Goal: Obtain resource: Obtain resource

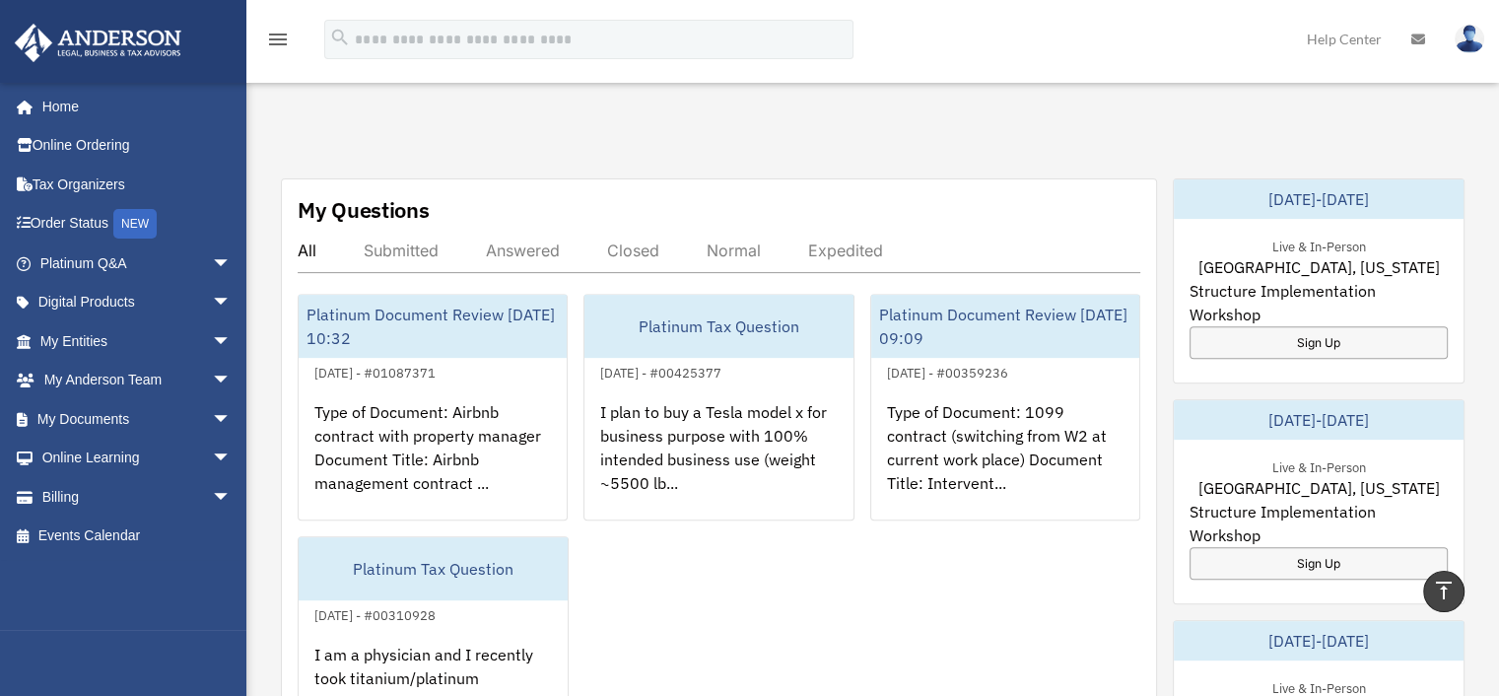
scroll to position [658, 0]
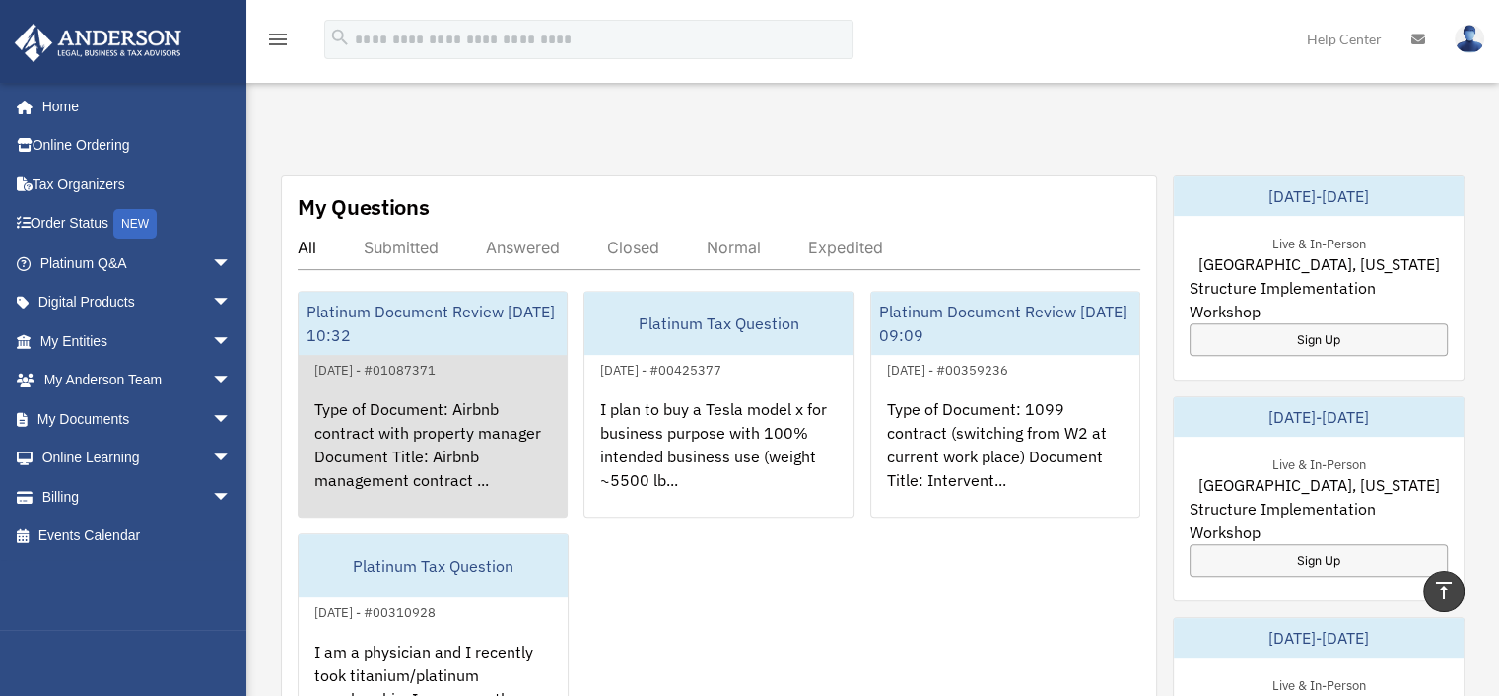
click at [410, 294] on div "Platinum Document Review [DATE] 10:32" at bounding box center [433, 323] width 268 height 63
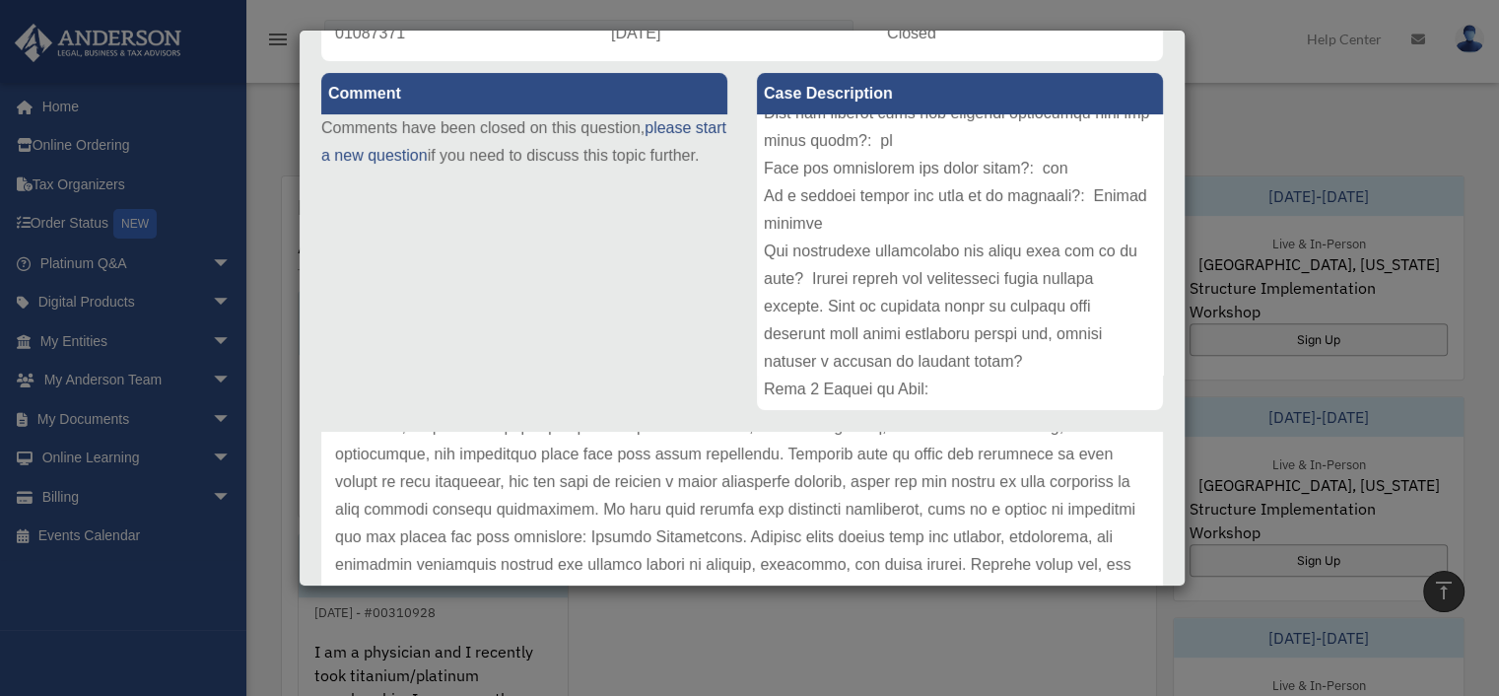
scroll to position [0, 0]
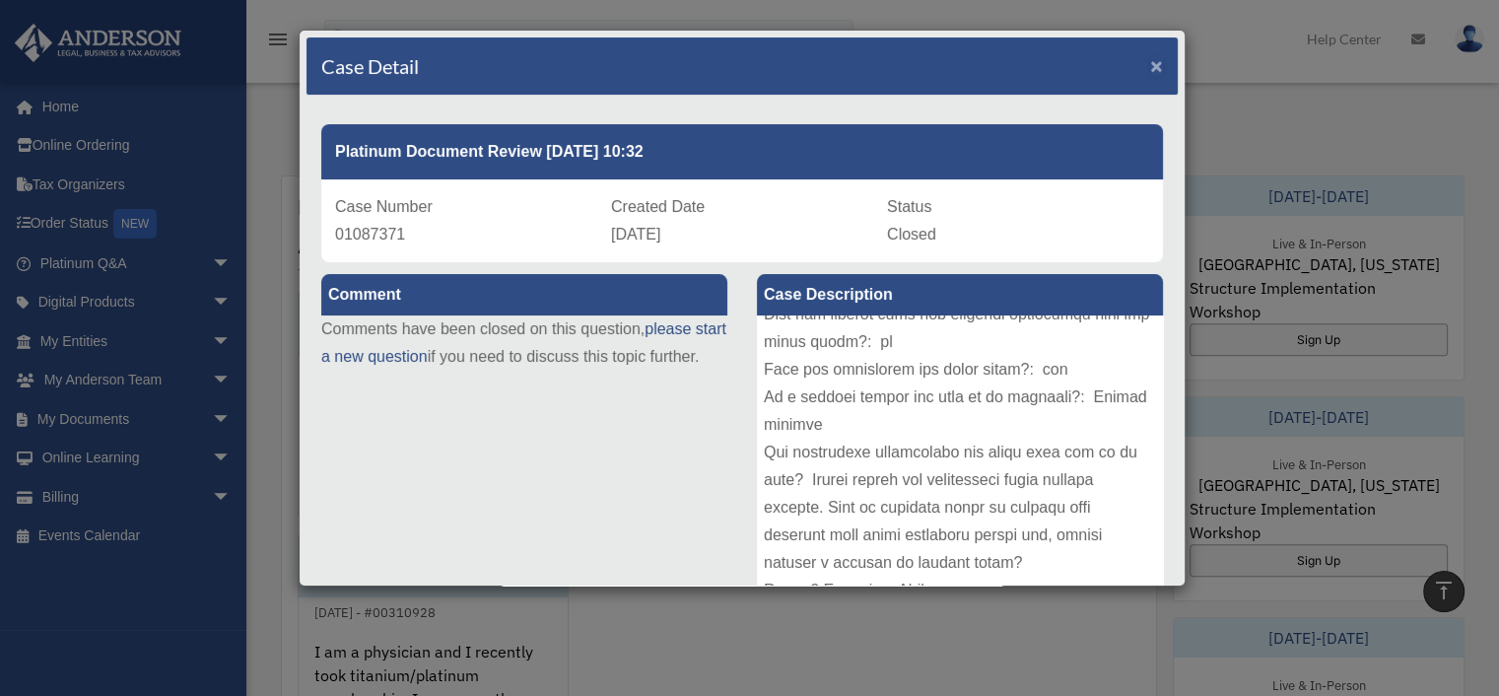
click at [1150, 64] on span "×" at bounding box center [1156, 65] width 13 height 23
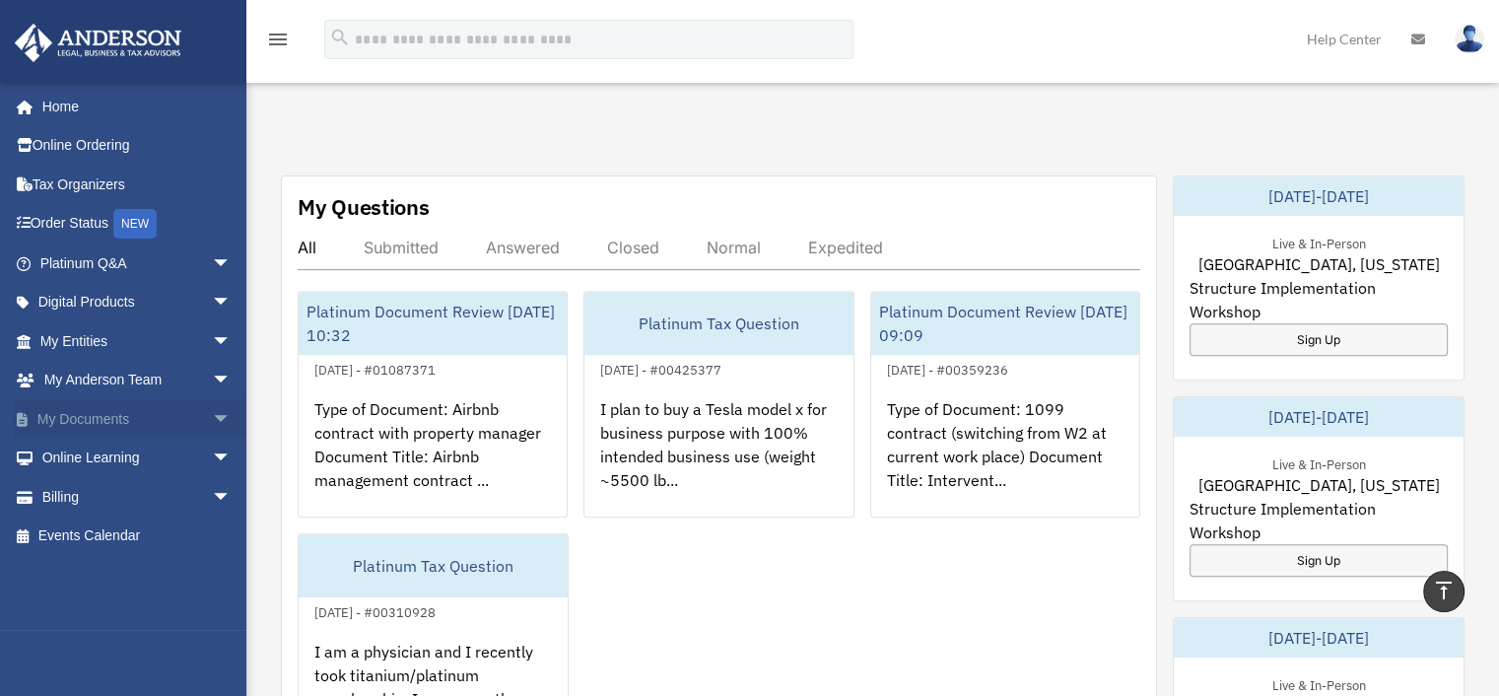
click at [212, 420] on span "arrow_drop_down" at bounding box center [231, 419] width 39 height 40
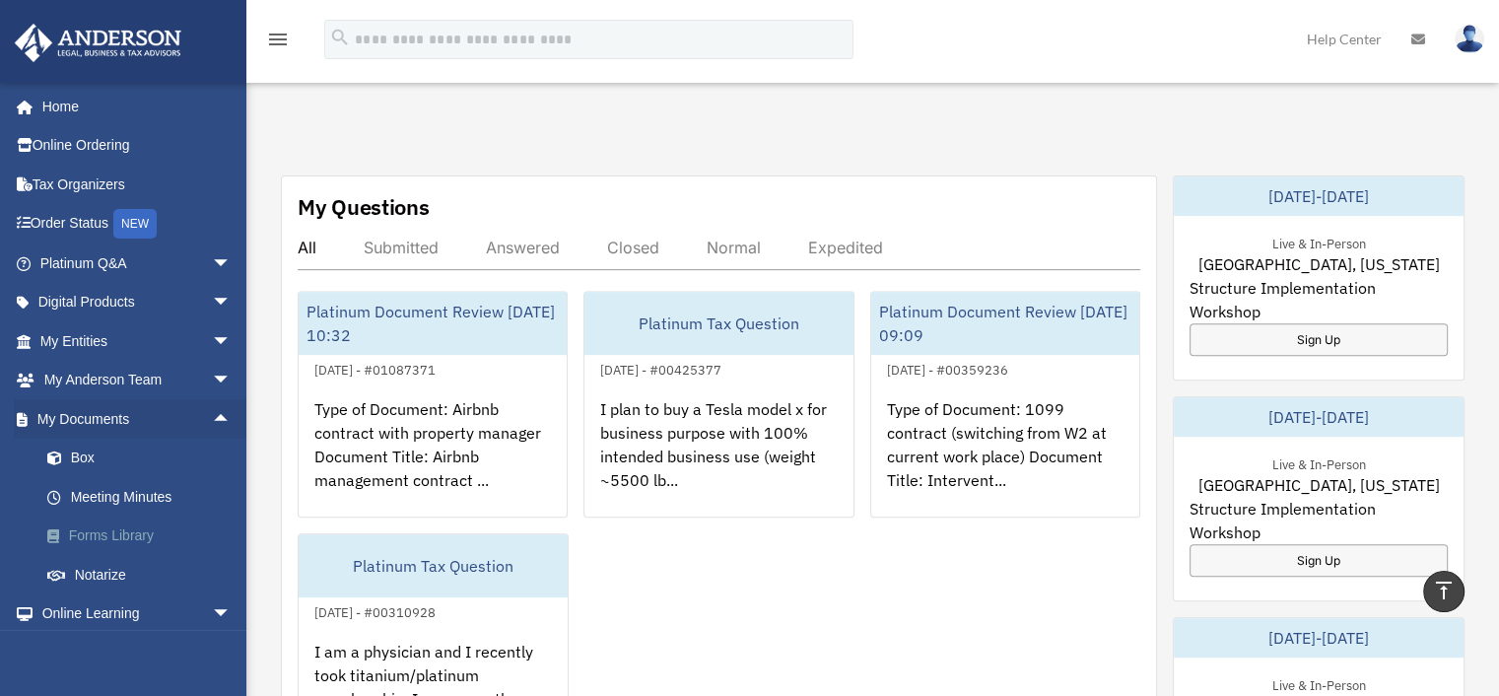
click at [128, 526] on link "Forms Library" at bounding box center [145, 536] width 234 height 39
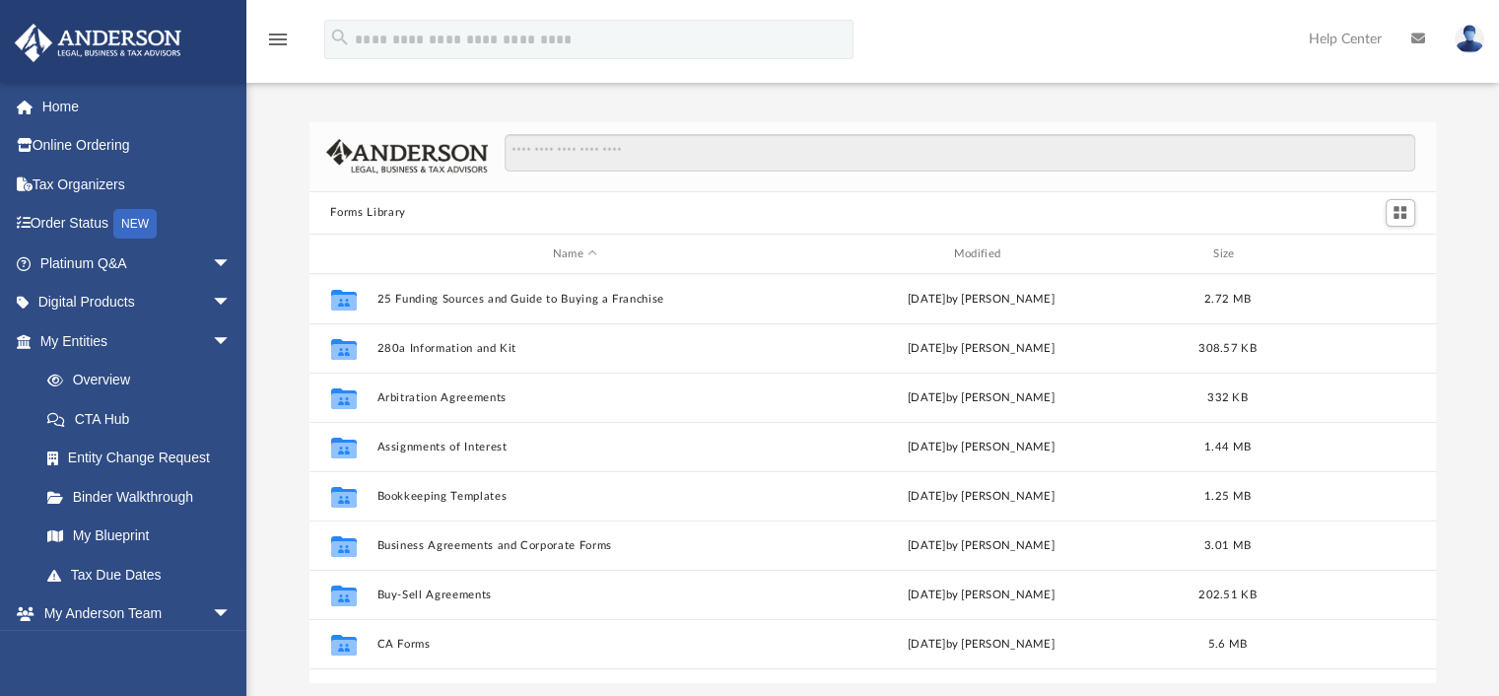
scroll to position [2, 0]
drag, startPoint x: 1502, startPoint y: 131, endPoint x: 1486, endPoint y: 118, distance: 21.1
click at [1486, 118] on div "Forms Library Name Modified Size Collaborated Folder 25 Funding Sources and Gui…" at bounding box center [872, 380] width 1253 height 602
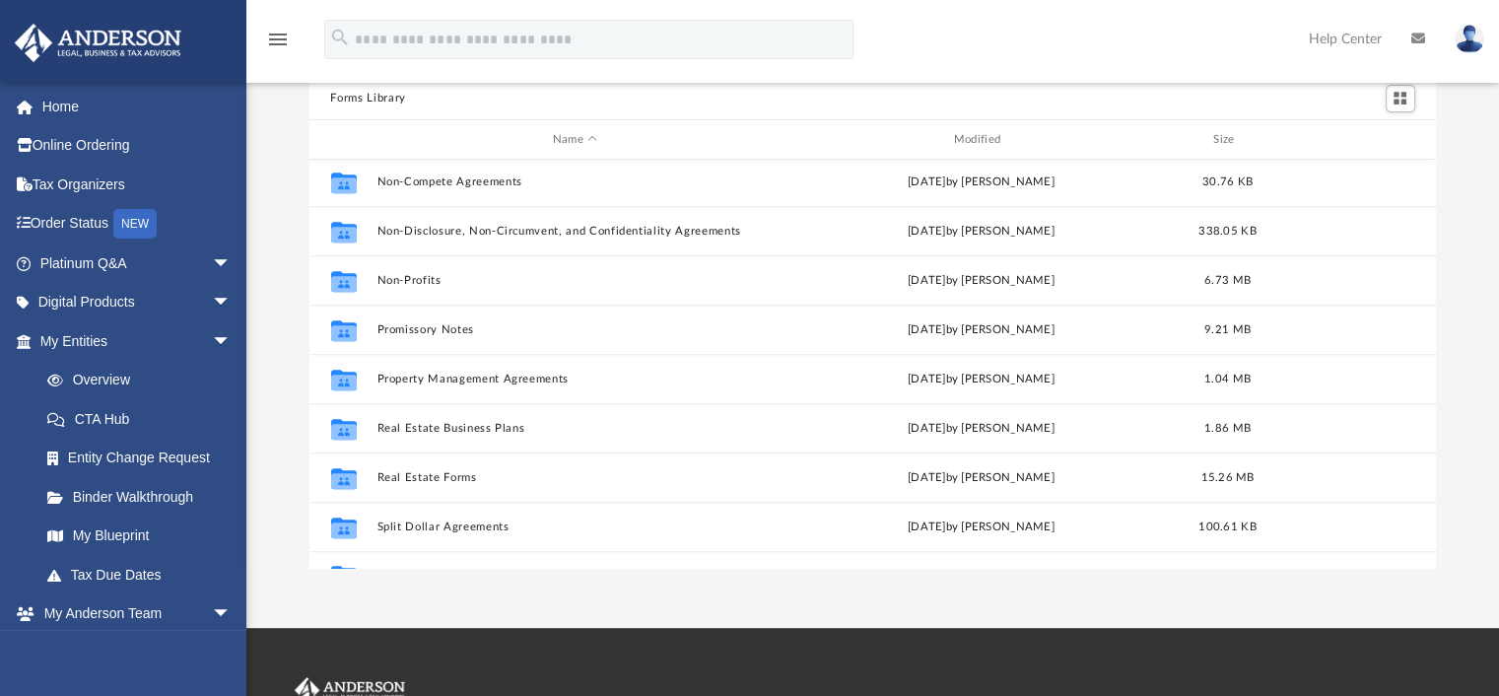
scroll to position [1070, 0]
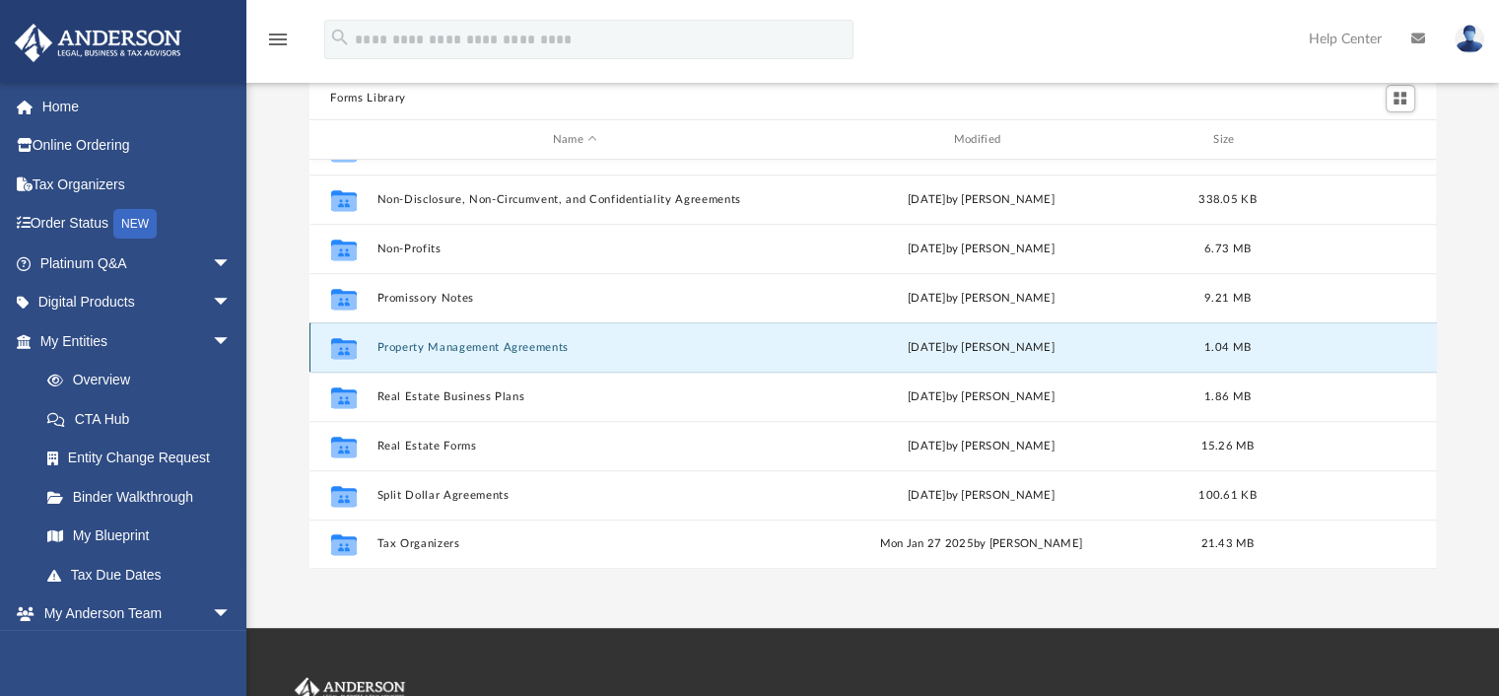
click at [499, 347] on button "Property Management Agreements" at bounding box center [575, 347] width 397 height 13
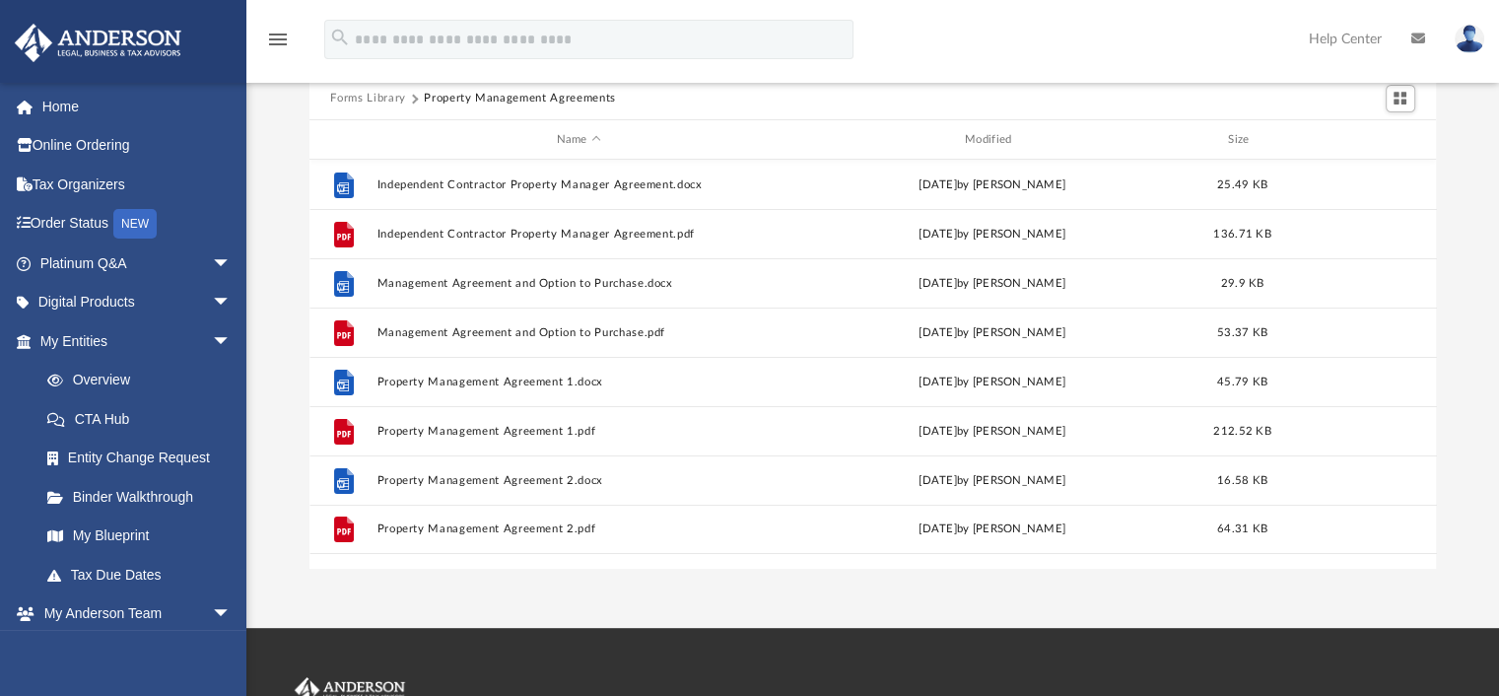
scroll to position [0, 0]
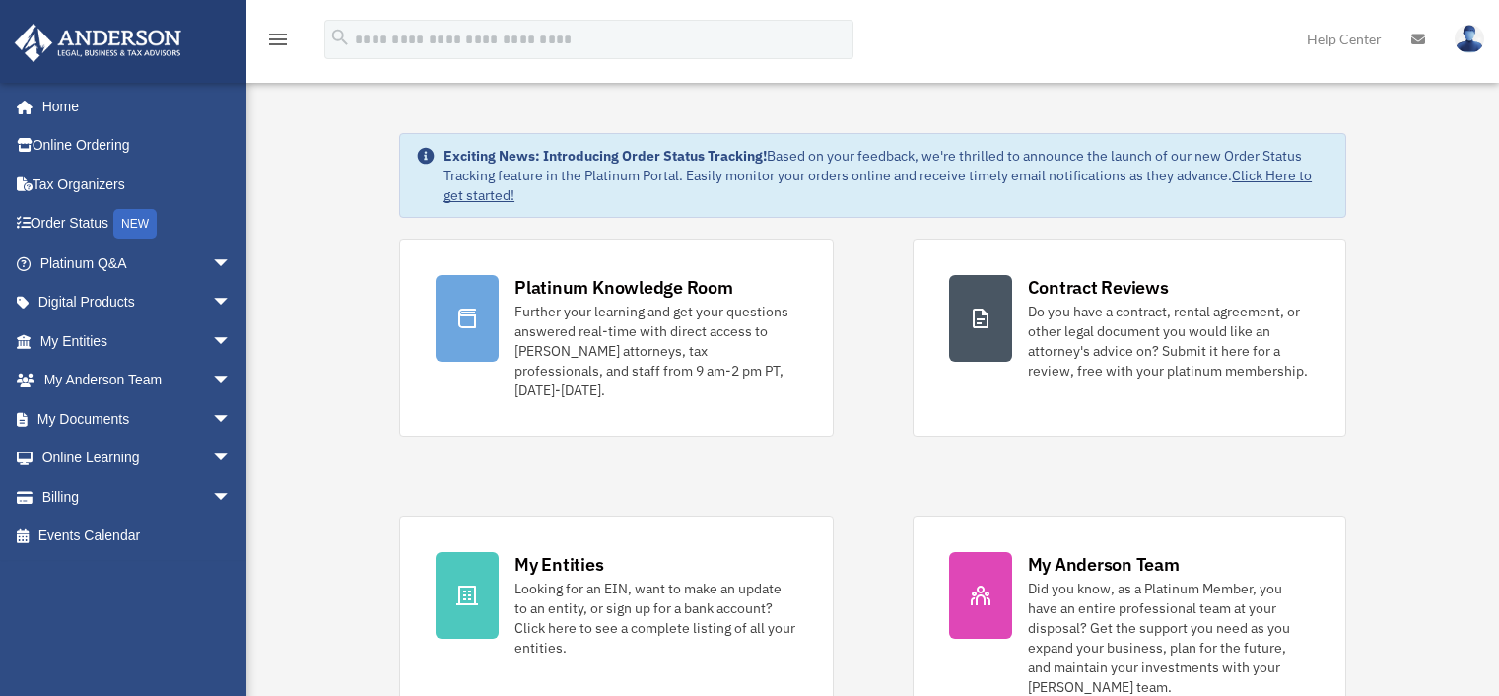
scroll to position [658, 0]
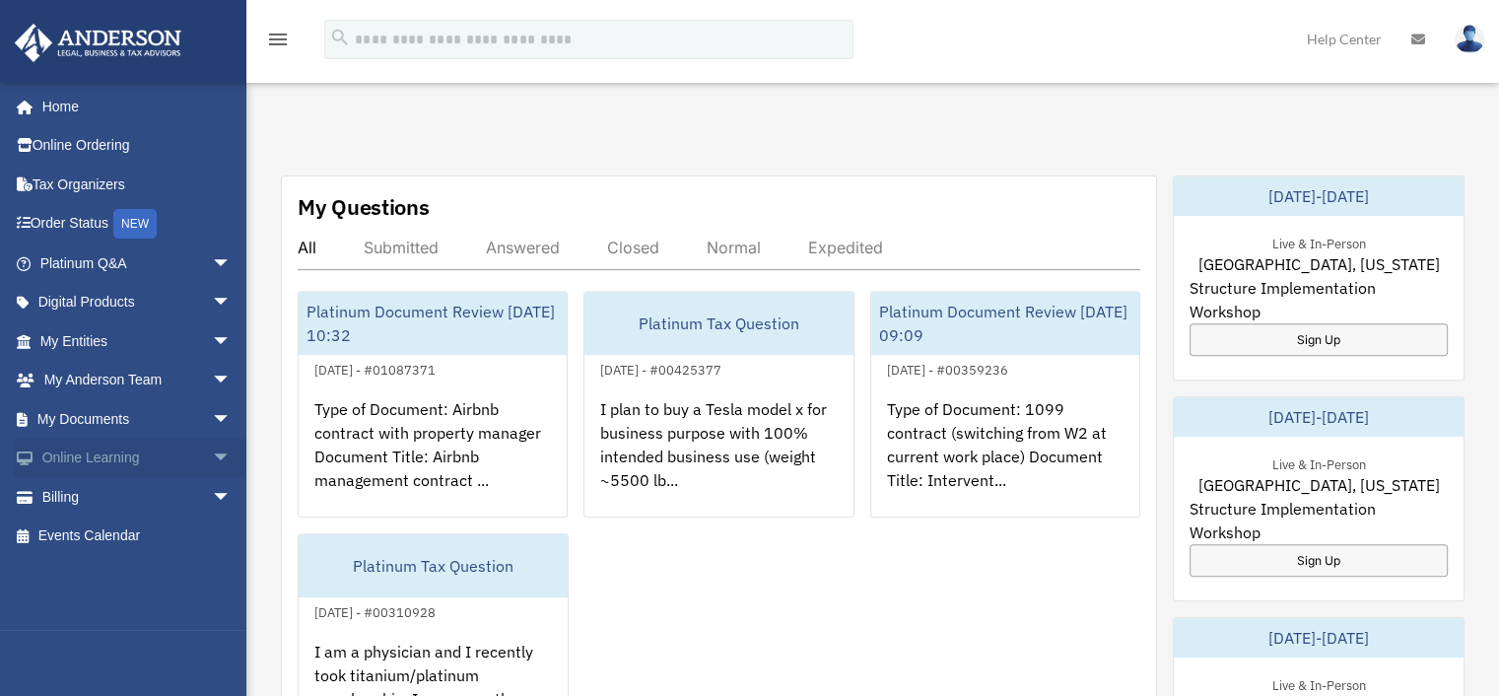
click at [212, 461] on span "arrow_drop_down" at bounding box center [231, 459] width 39 height 40
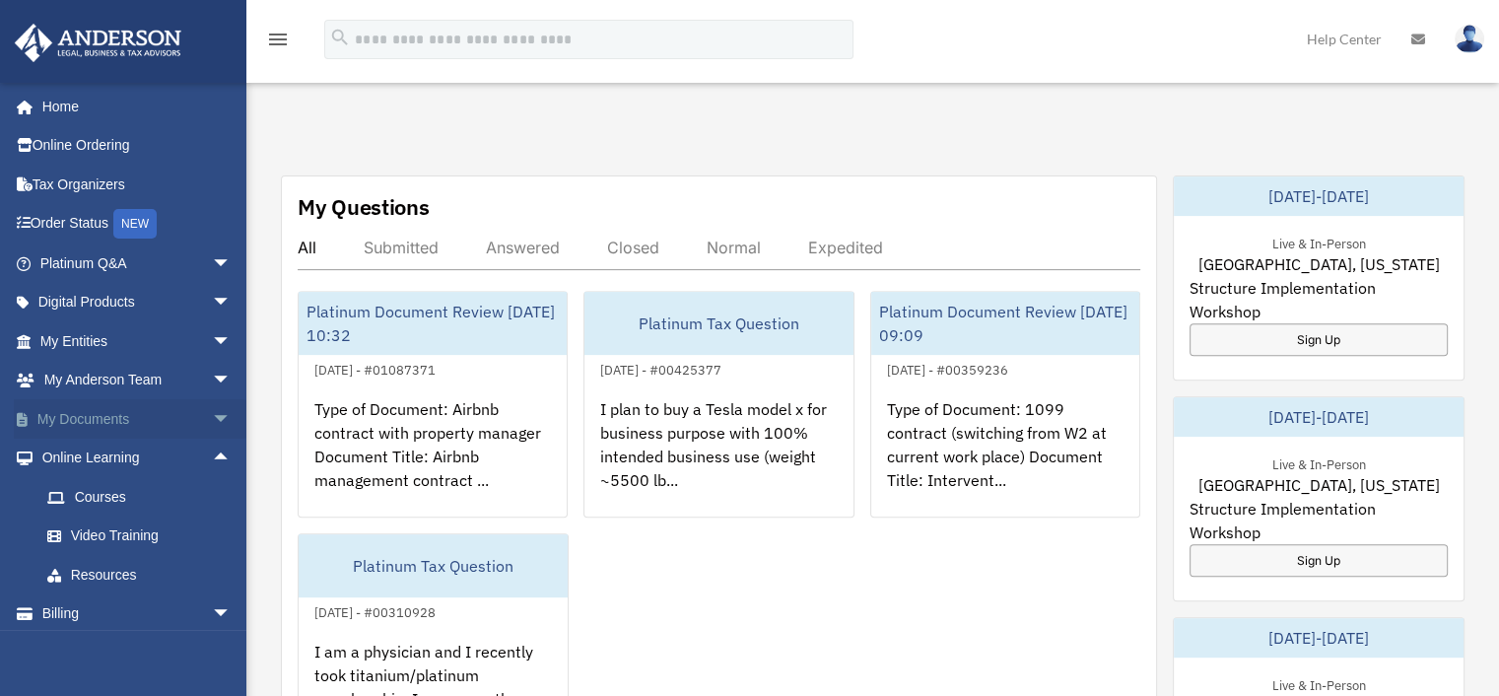
click at [212, 419] on span "arrow_drop_down" at bounding box center [231, 419] width 39 height 40
click at [128, 537] on link "Forms Library" at bounding box center [145, 536] width 234 height 39
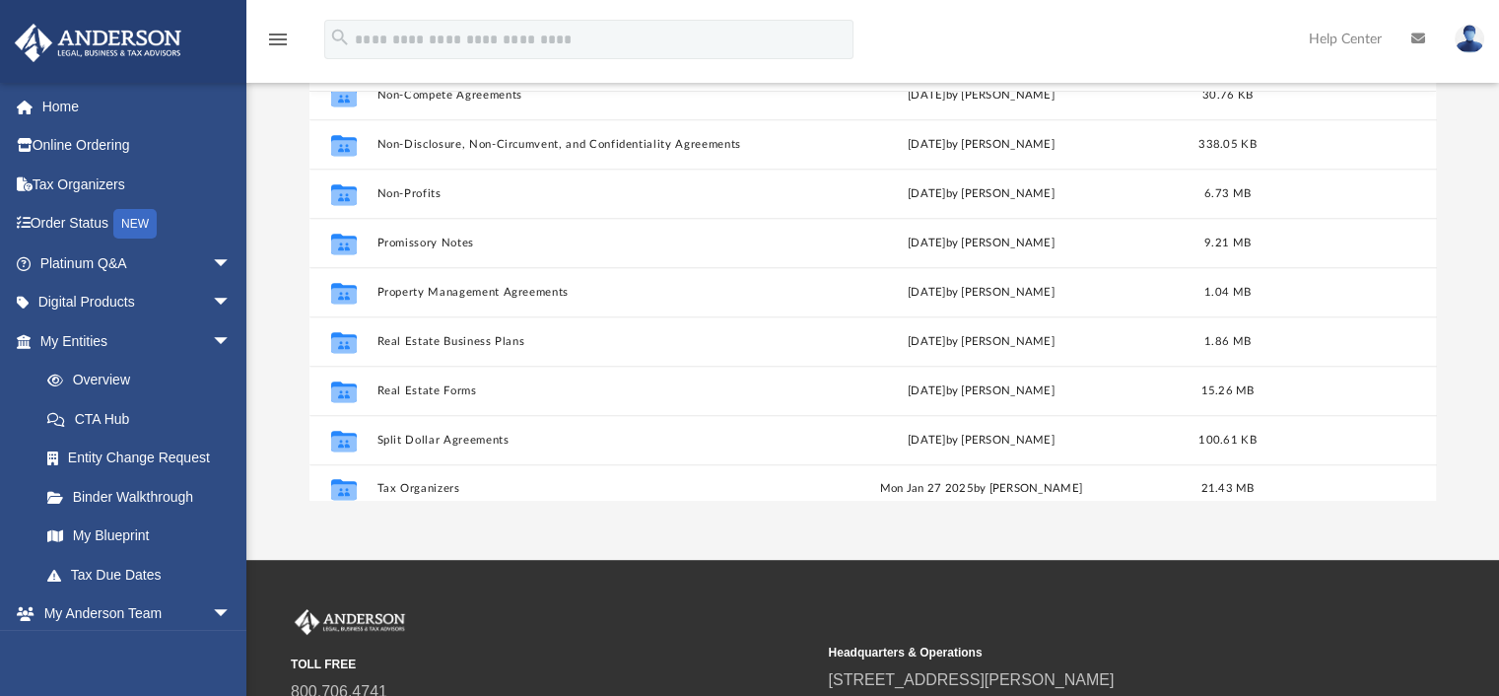
scroll to position [1070, 0]
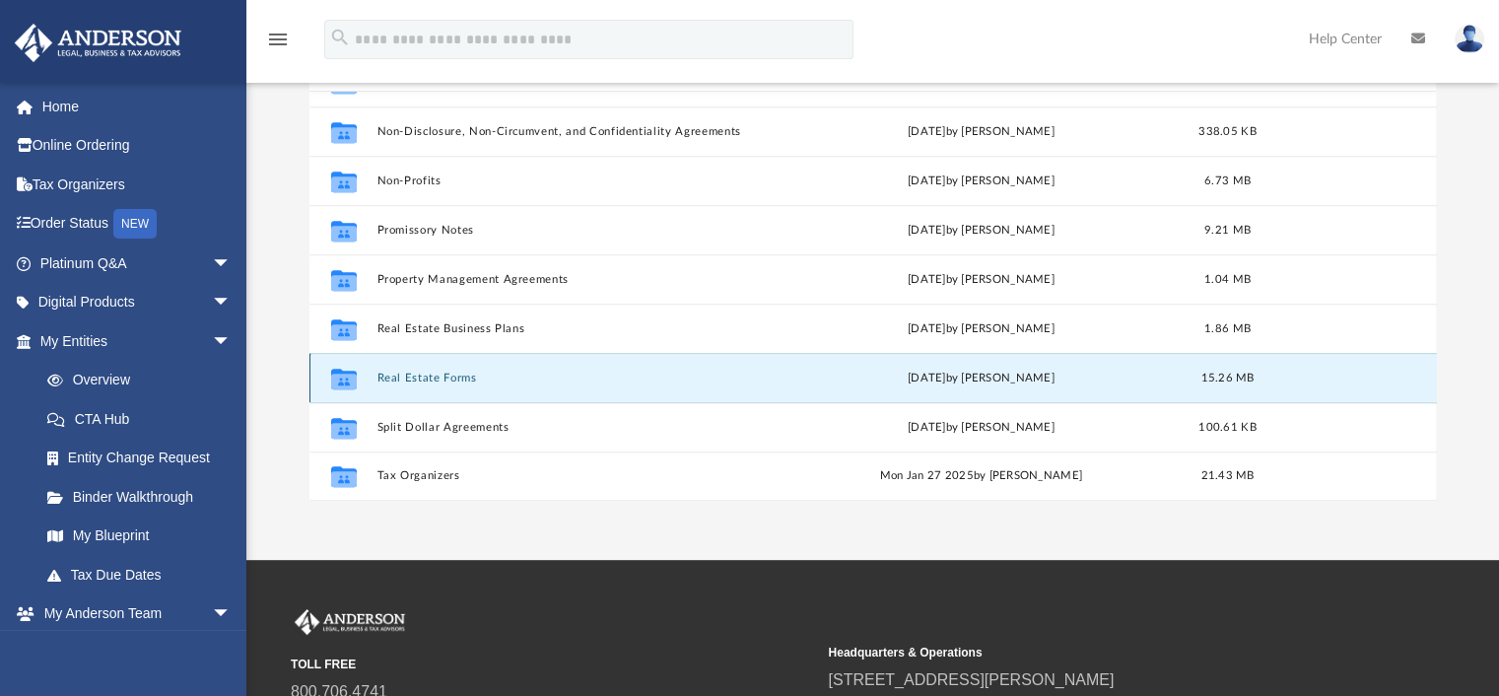
click at [453, 380] on button "Real Estate Forms" at bounding box center [575, 378] width 397 height 13
click at [428, 375] on button "Real Estate Forms" at bounding box center [575, 378] width 397 height 13
click at [427, 372] on button "Real Estate Forms" at bounding box center [575, 378] width 397 height 13
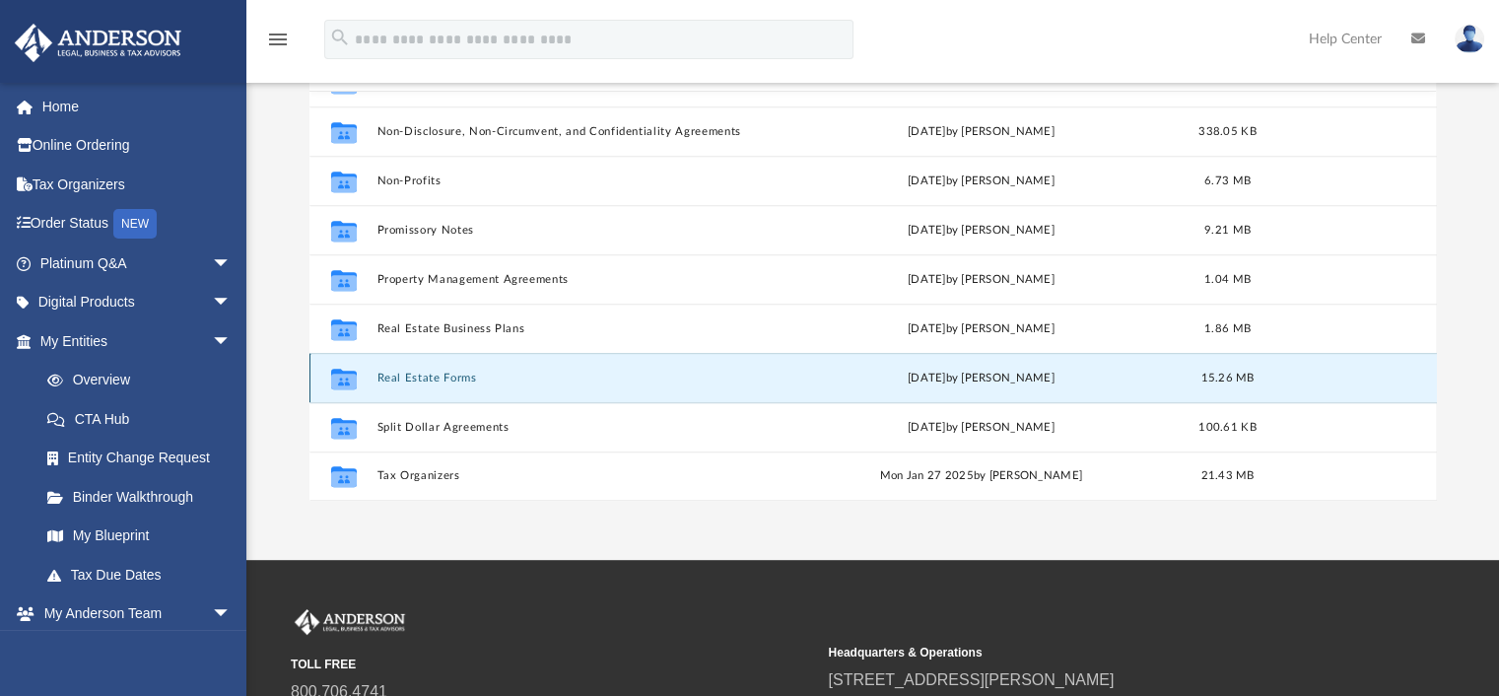
click at [427, 372] on button "Real Estate Forms" at bounding box center [575, 378] width 397 height 13
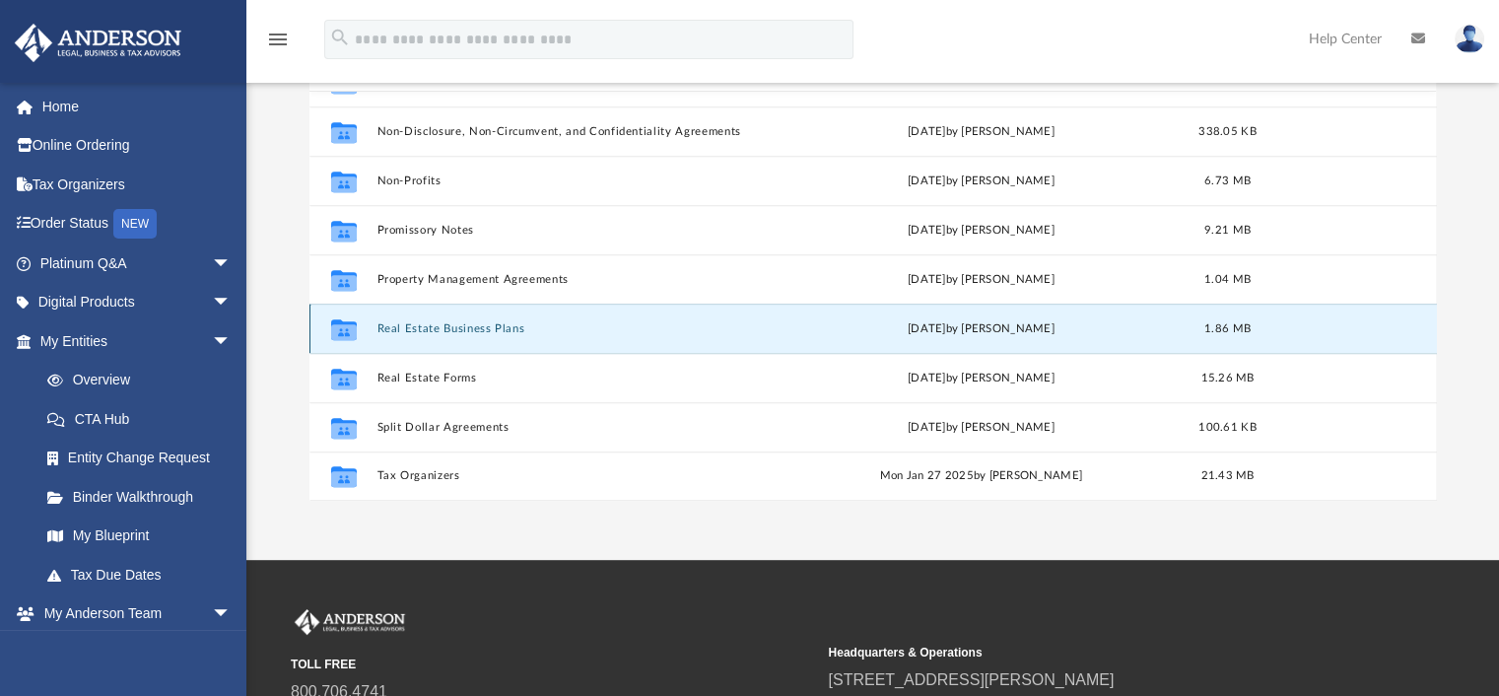
click at [440, 331] on button "Real Estate Business Plans" at bounding box center [575, 328] width 397 height 13
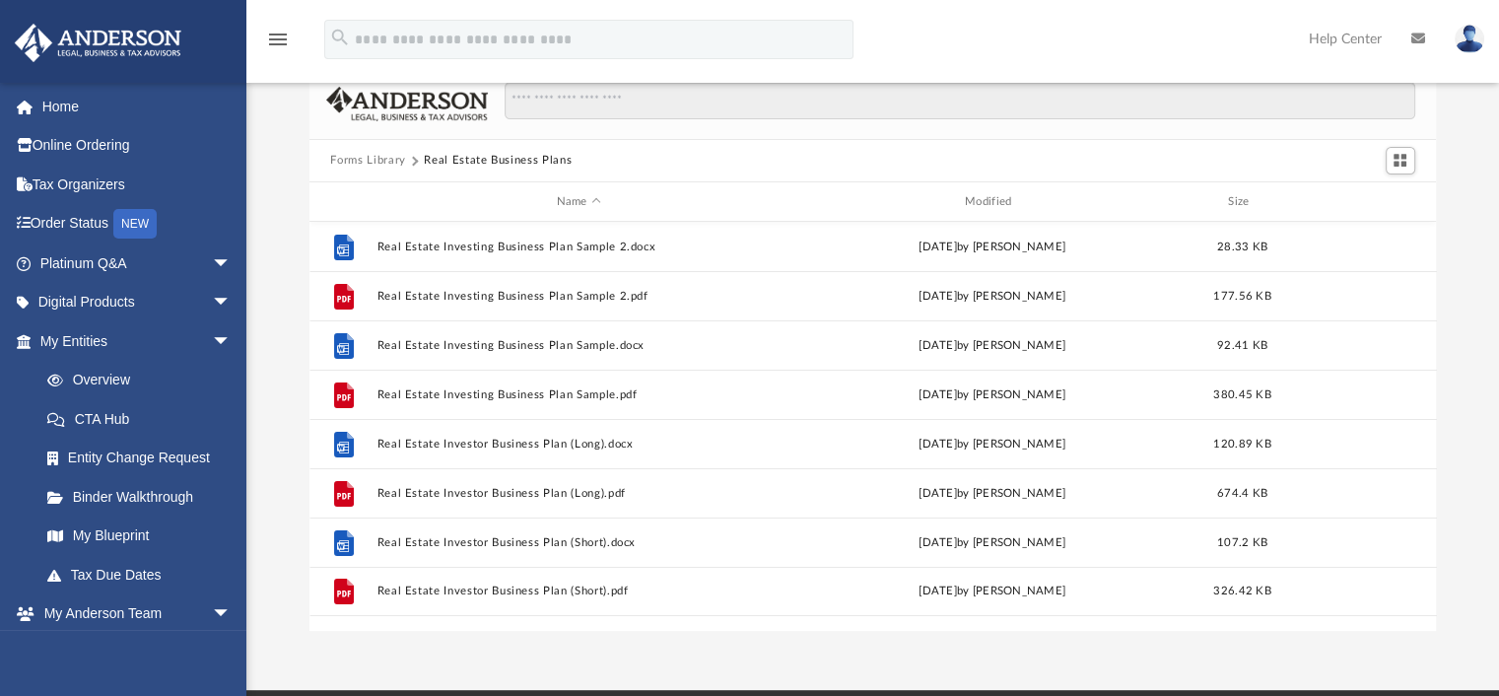
scroll to position [0, 0]
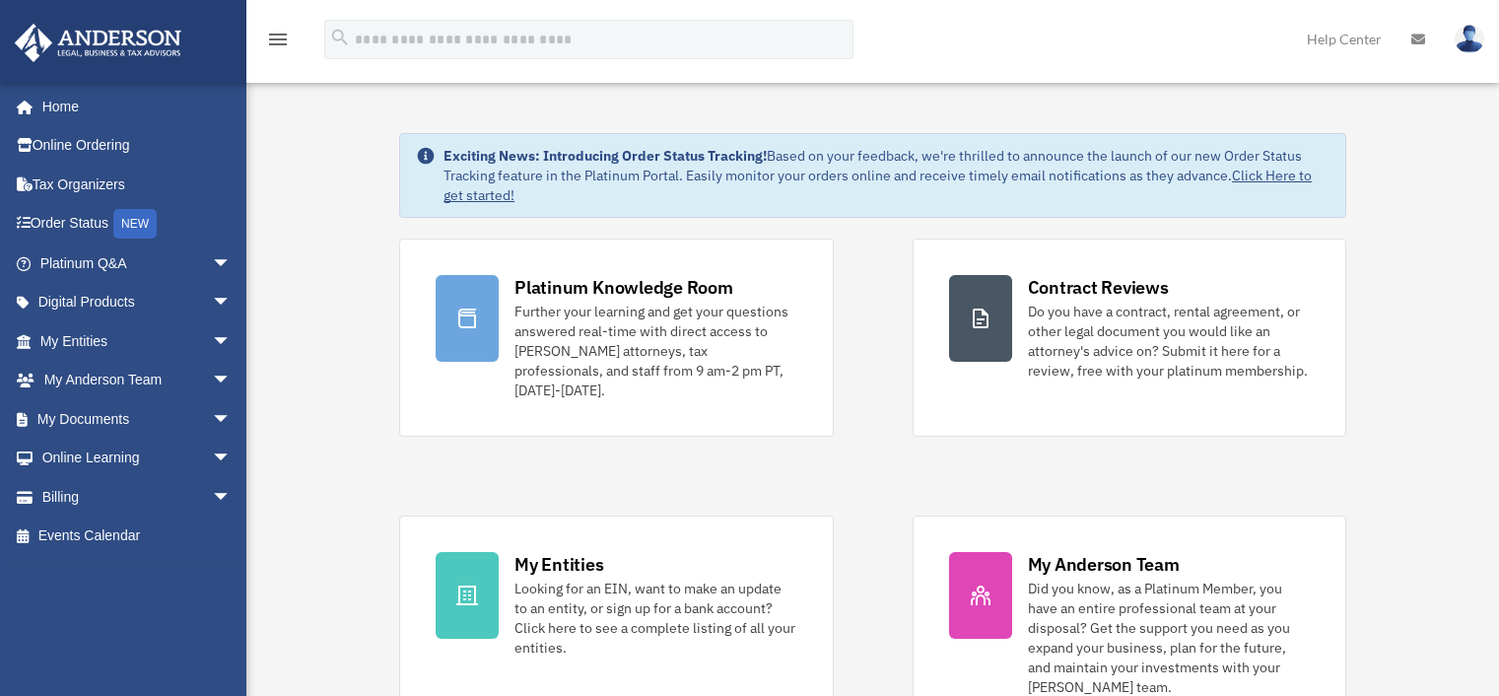
scroll to position [658, 0]
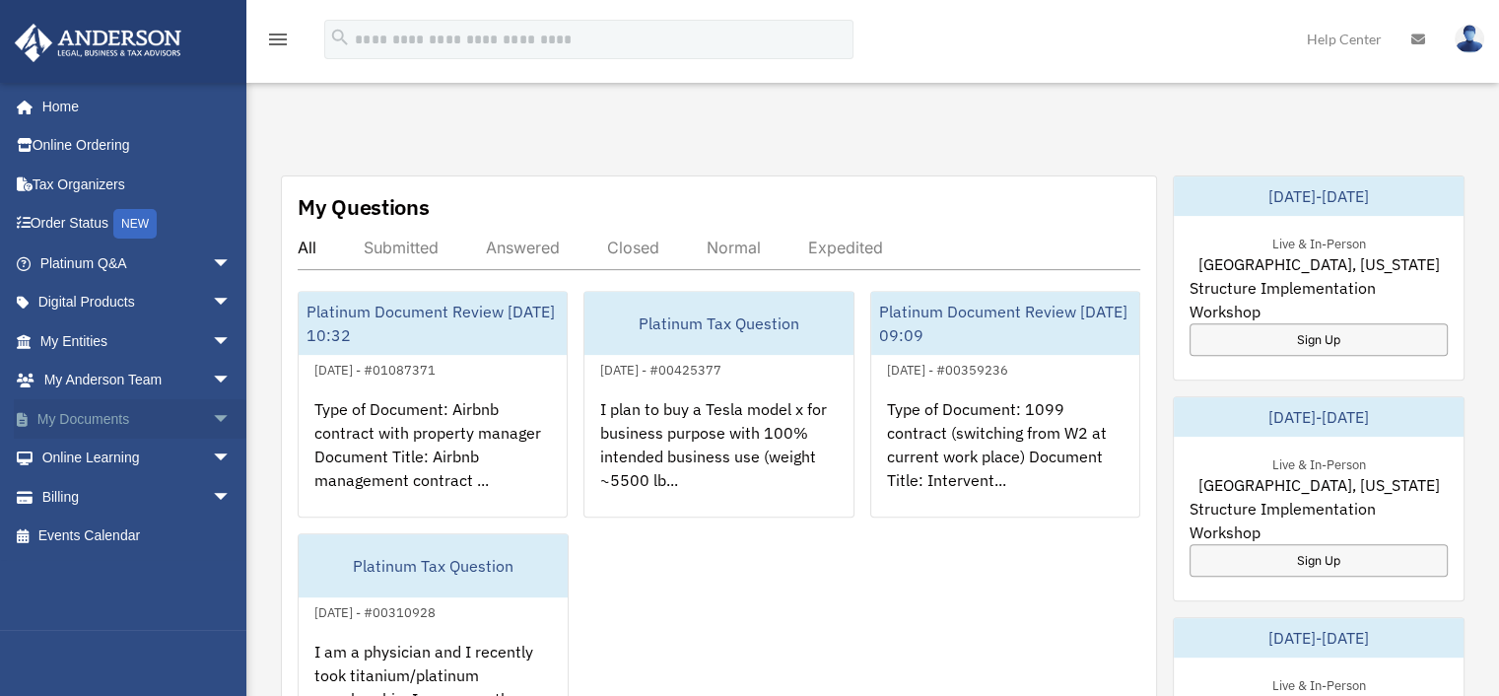
click at [212, 418] on span "arrow_drop_down" at bounding box center [231, 419] width 39 height 40
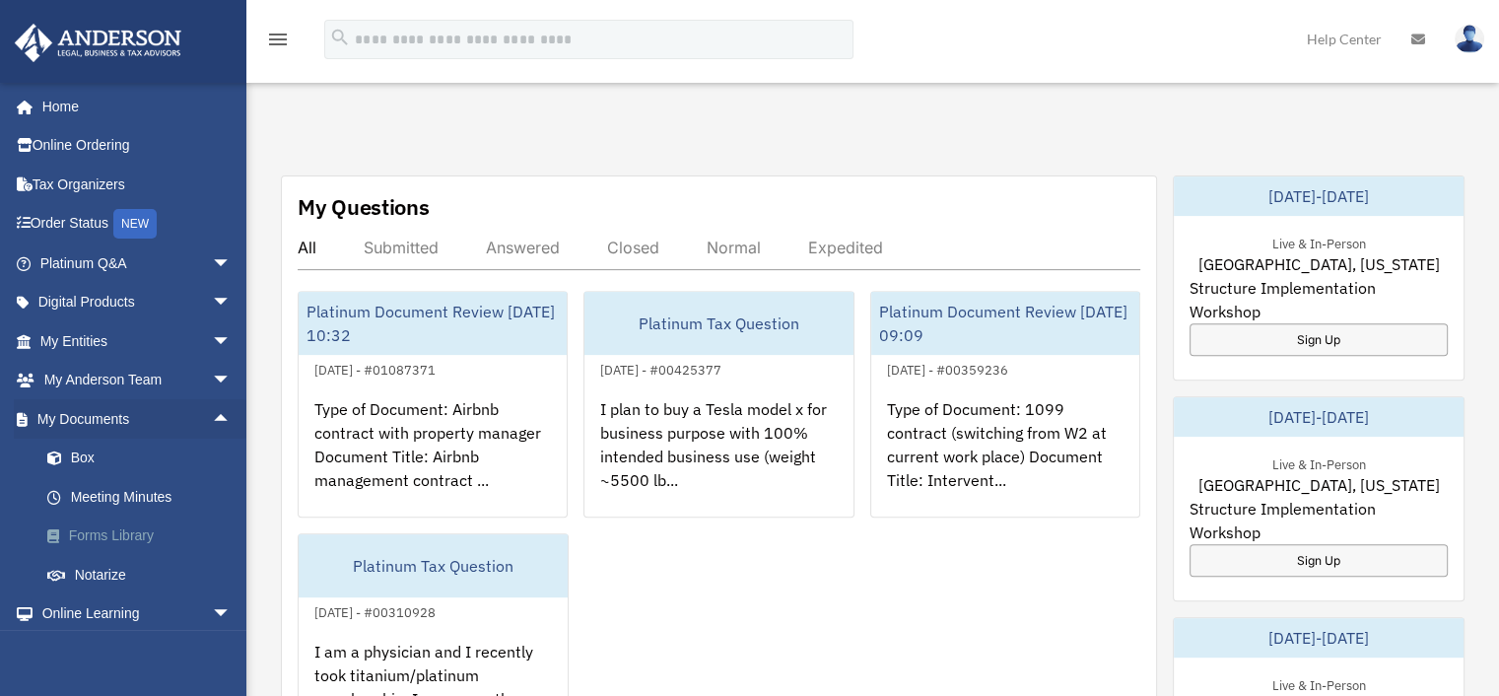
click at [116, 529] on link "Forms Library" at bounding box center [145, 536] width 234 height 39
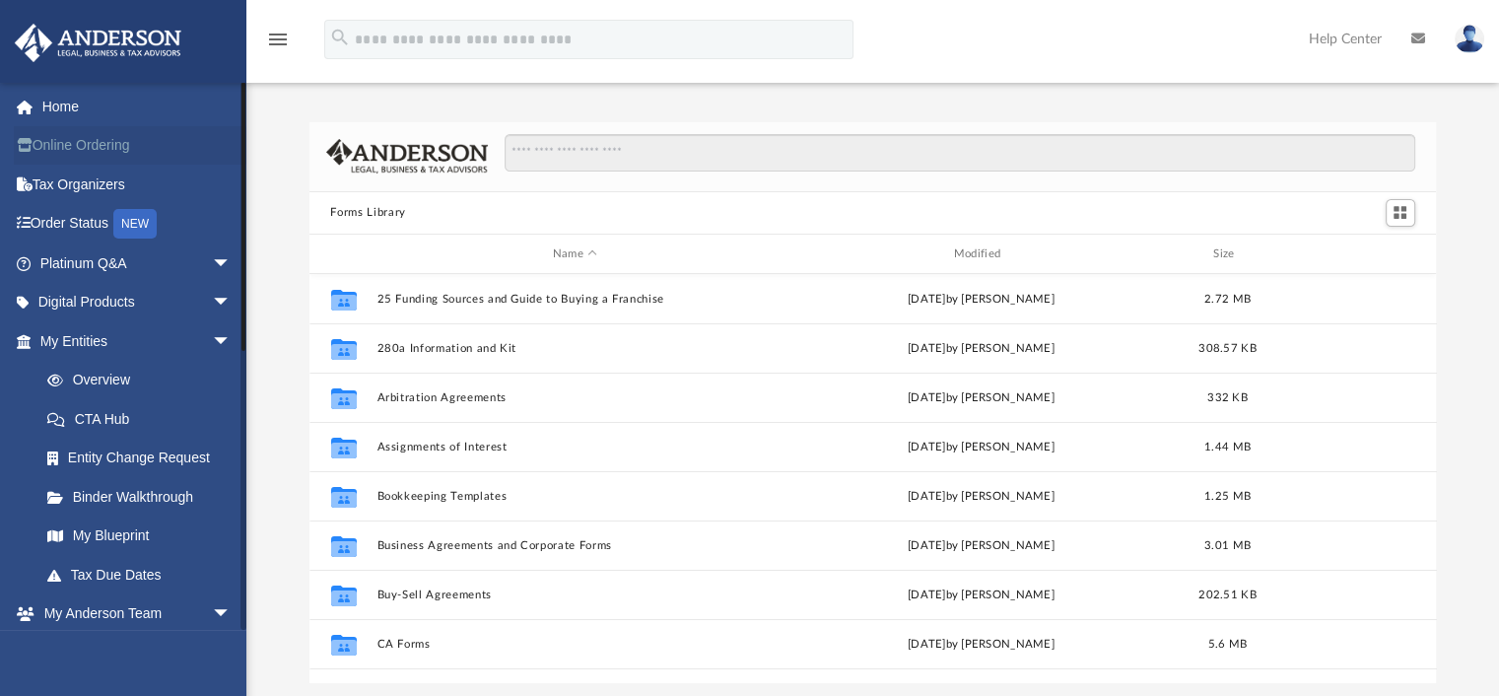
scroll to position [433, 1112]
click at [67, 96] on link "Home" at bounding box center [137, 106] width 247 height 39
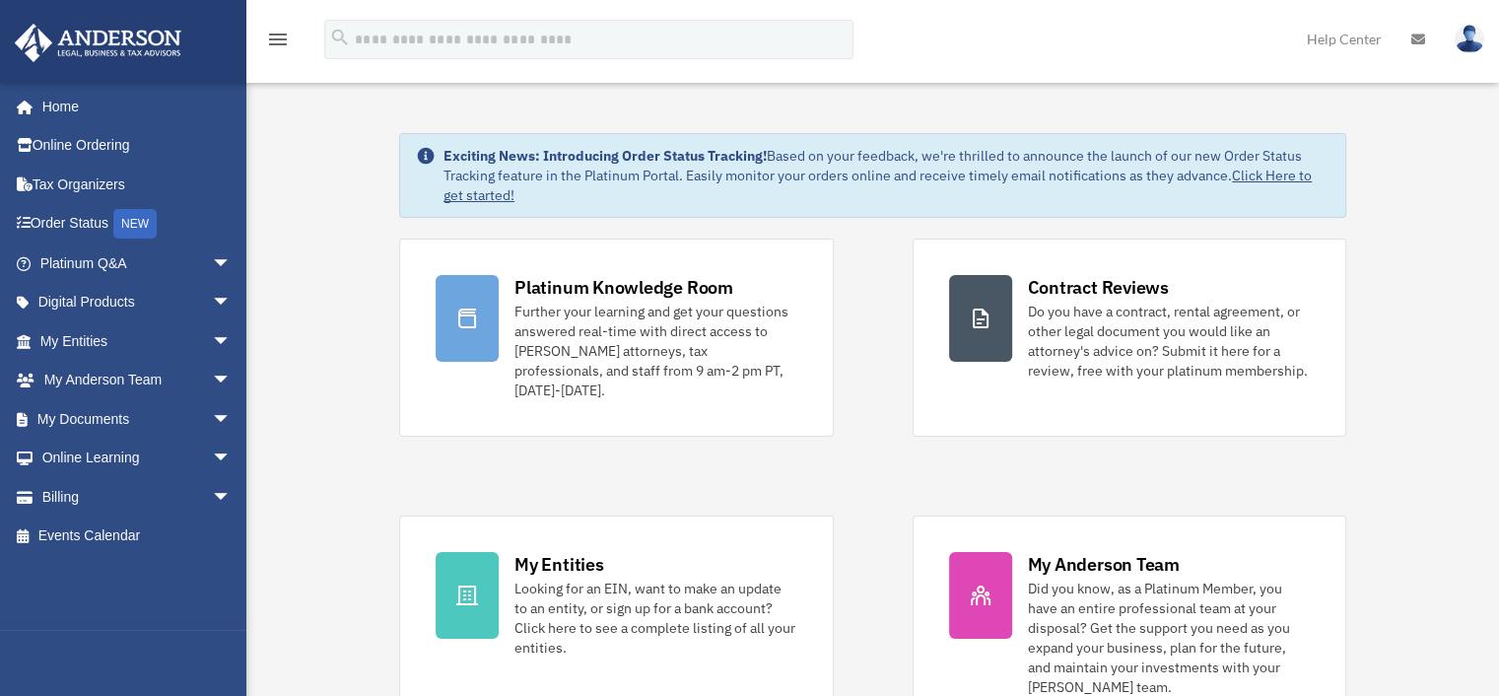
scroll to position [607, 0]
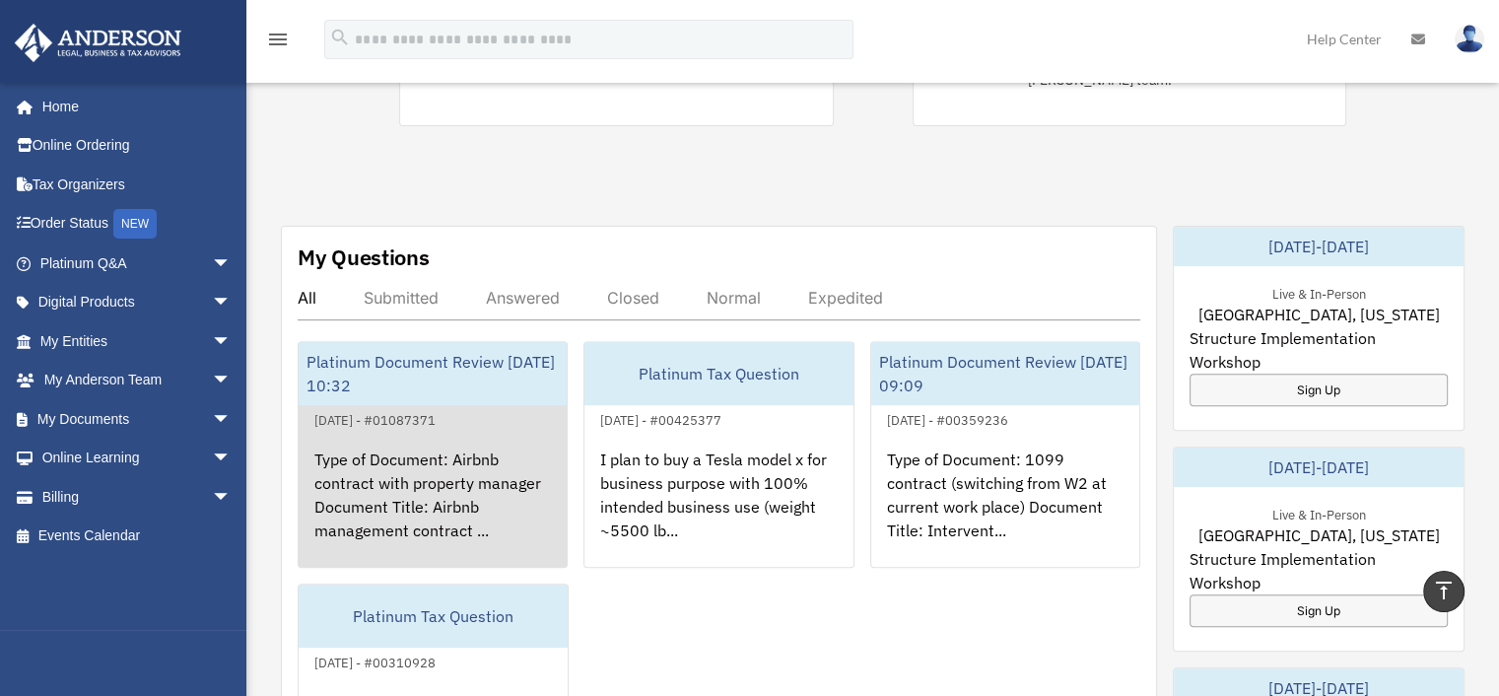
click at [377, 432] on div "Type of Document: Airbnb contract with property manager Document Title: Airbnb …" at bounding box center [433, 509] width 268 height 154
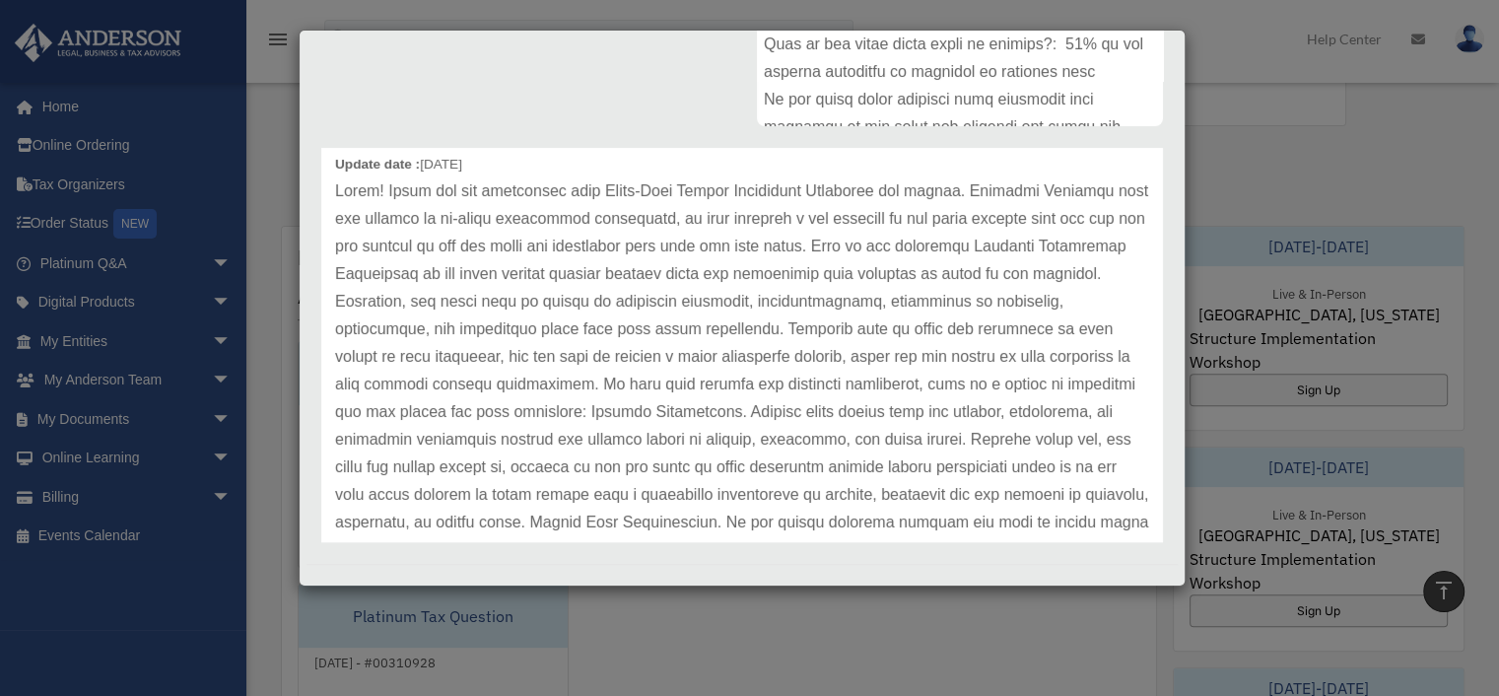
scroll to position [0, 0]
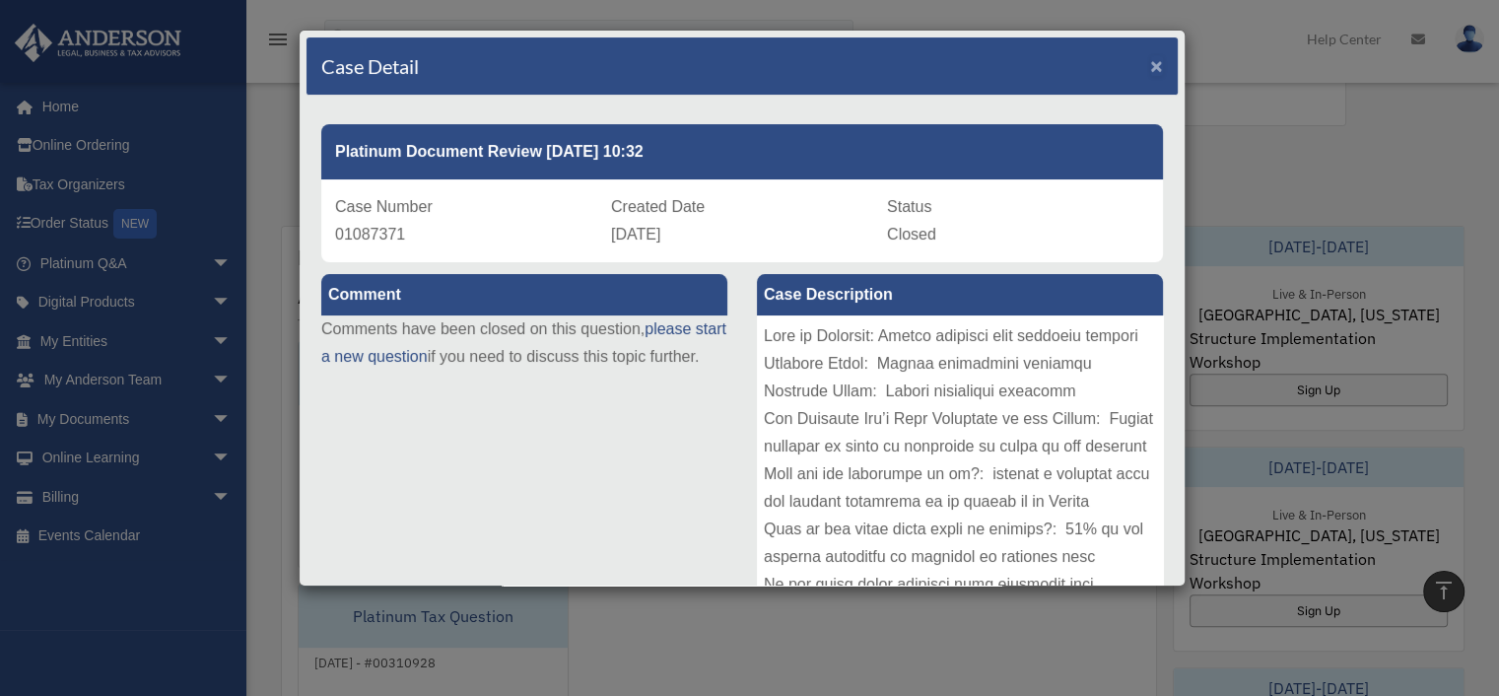
click at [1150, 59] on span "×" at bounding box center [1156, 65] width 13 height 23
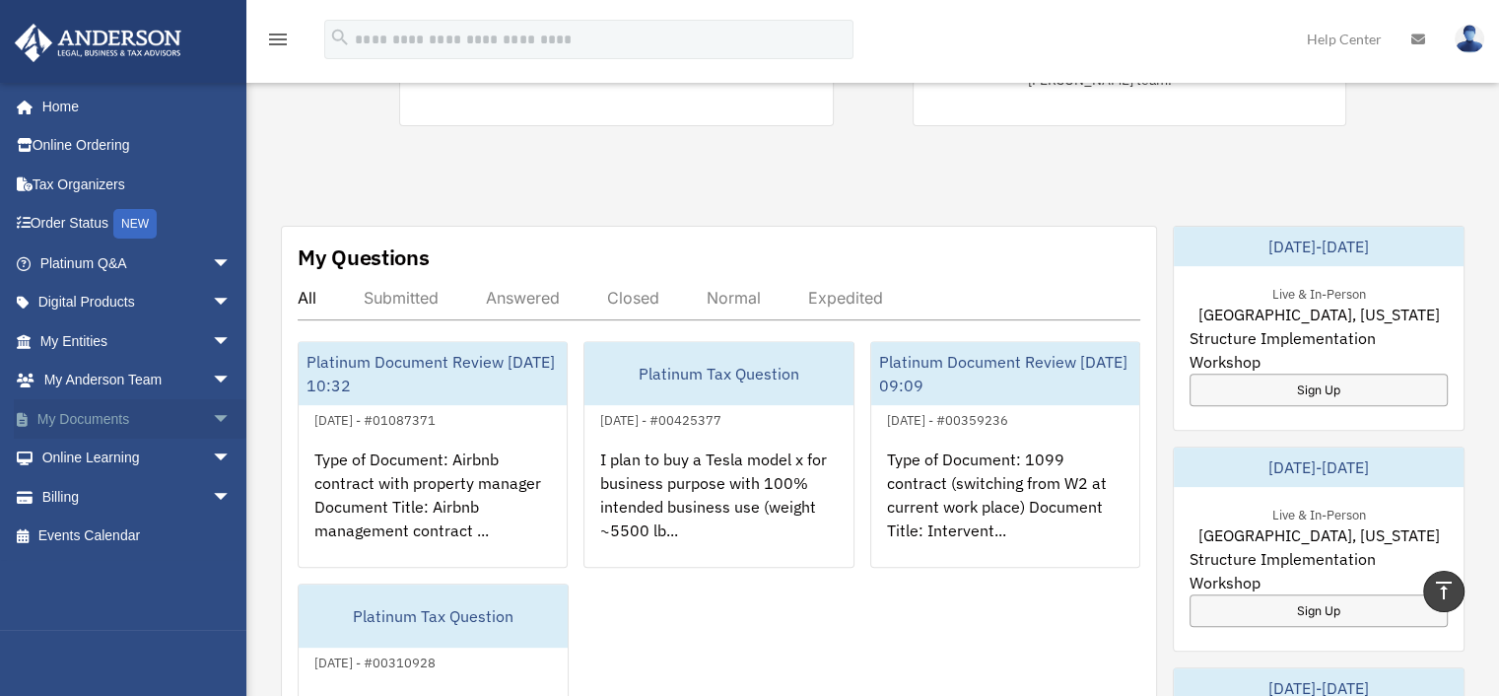
click at [212, 416] on span "arrow_drop_down" at bounding box center [231, 419] width 39 height 40
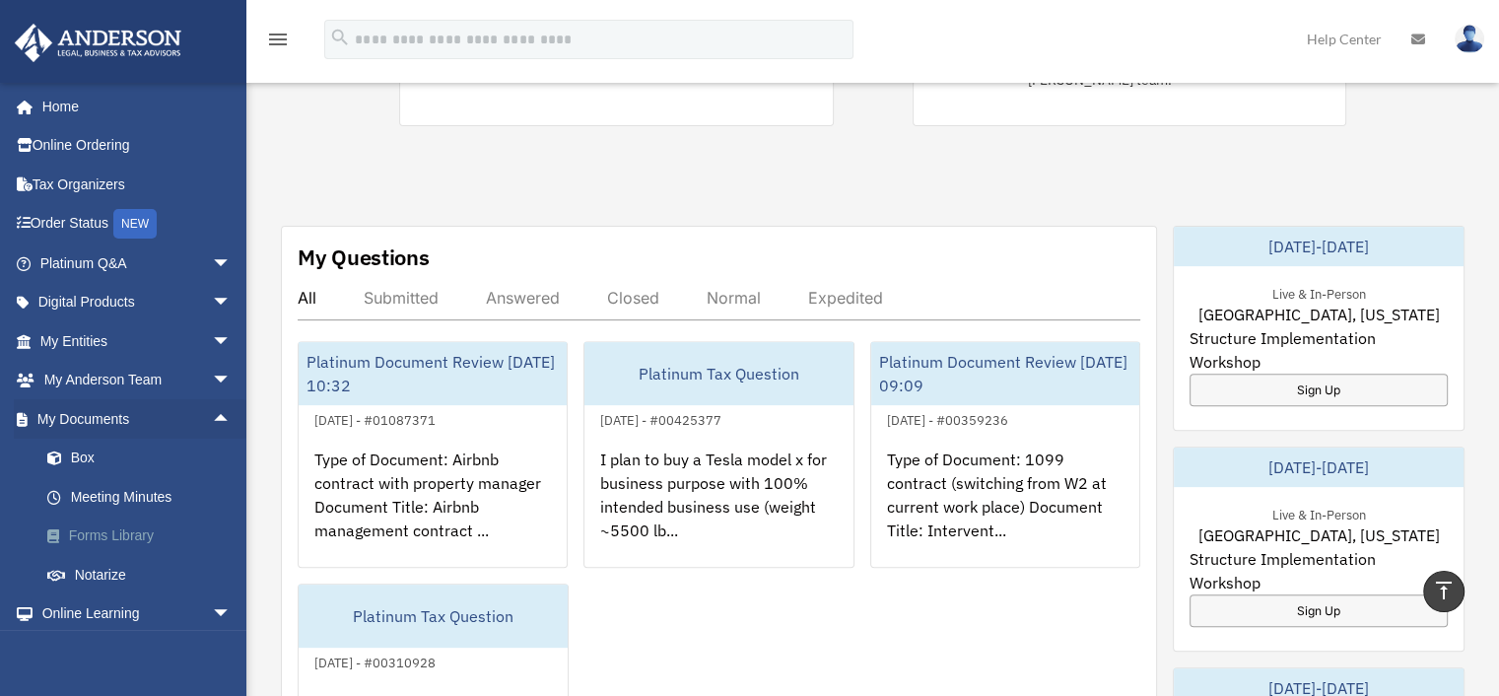
click at [123, 539] on link "Forms Library" at bounding box center [145, 536] width 234 height 39
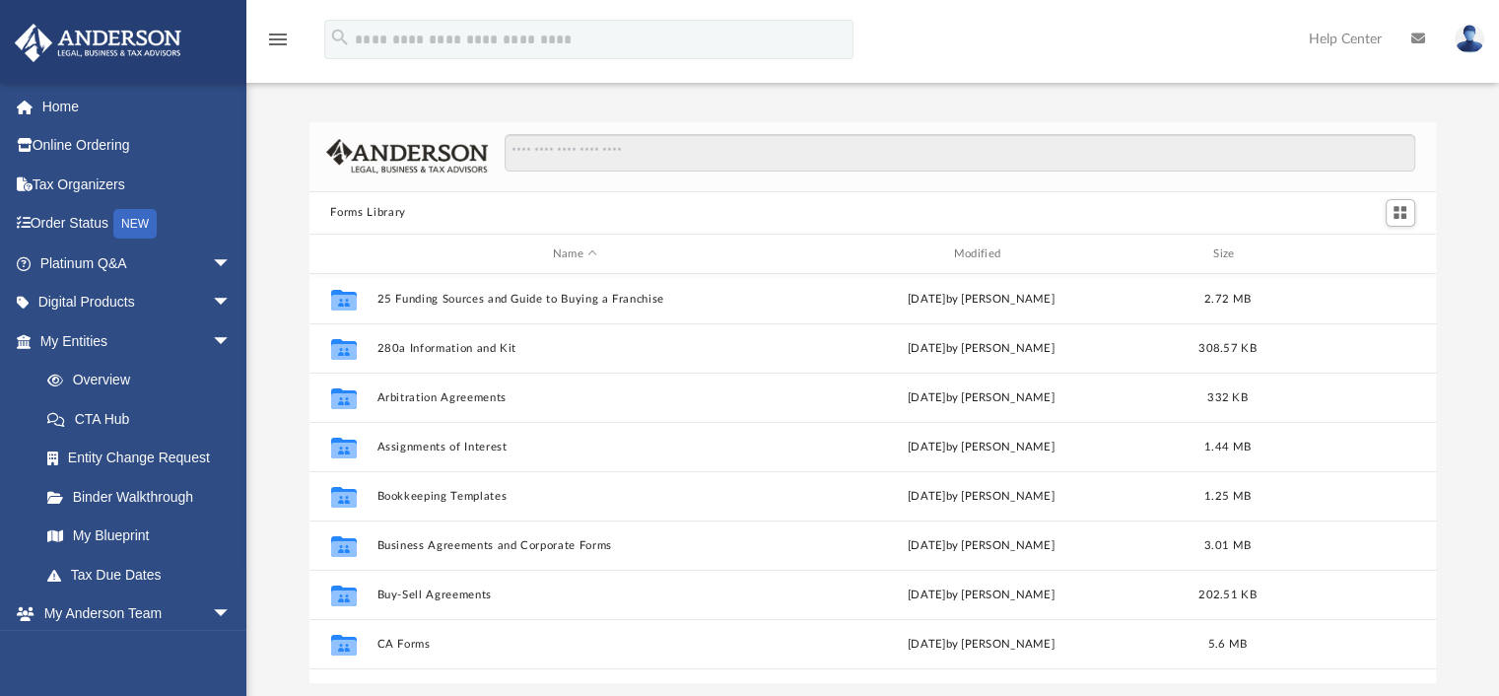
scroll to position [433, 1112]
drag, startPoint x: 1427, startPoint y: 317, endPoint x: 1446, endPoint y: 406, distance: 90.7
click at [1446, 406] on div "Forms Library Name Modified Size Collaborated Folder 25 Funding Sources and Gui…" at bounding box center [872, 402] width 1253 height 561
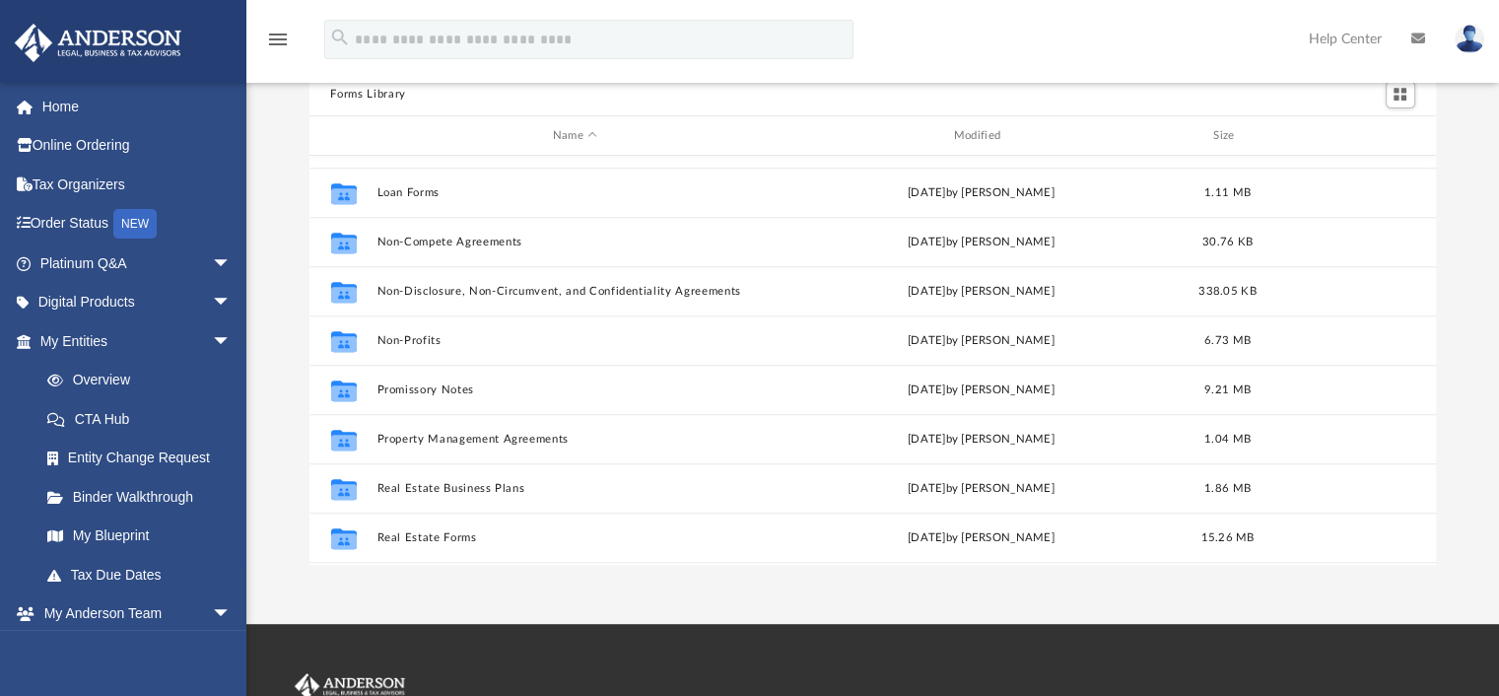
scroll to position [990, 0]
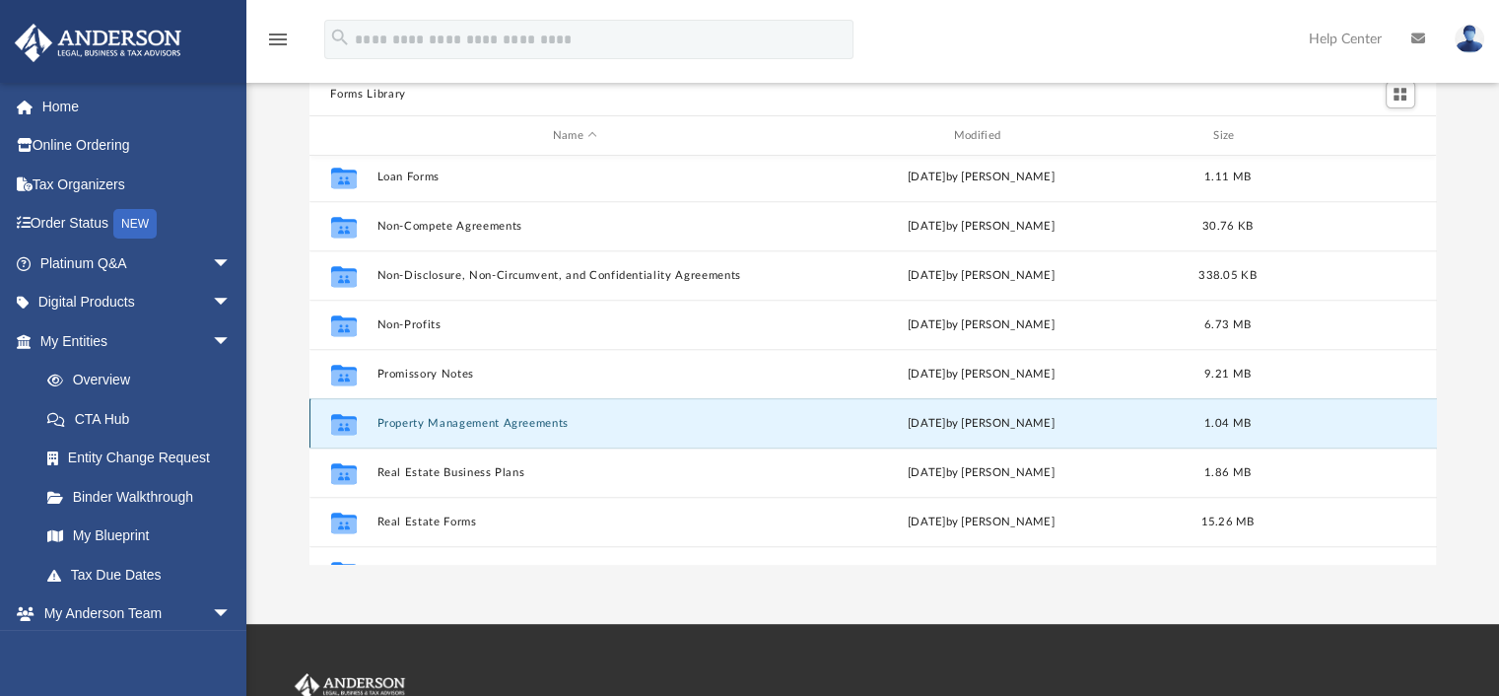
click at [524, 423] on button "Property Management Agreements" at bounding box center [575, 423] width 397 height 13
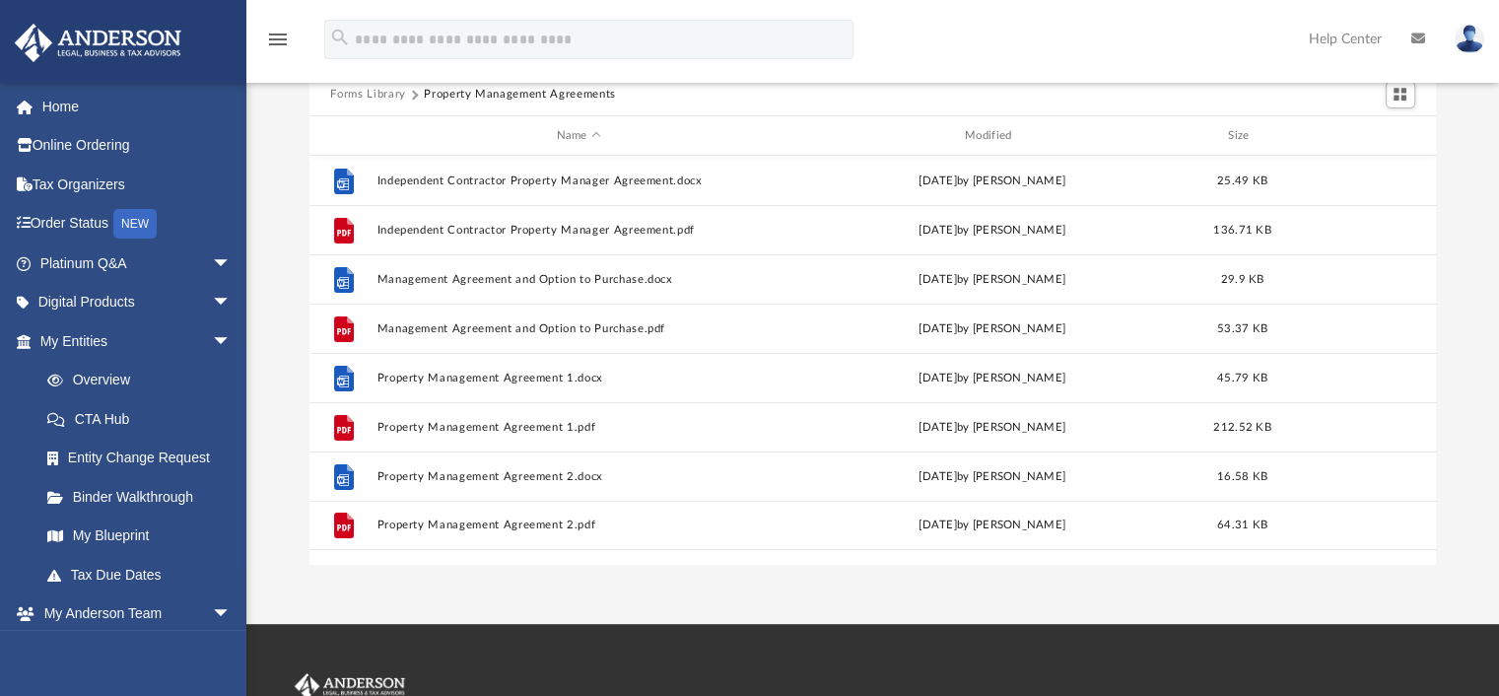
scroll to position [0, 0]
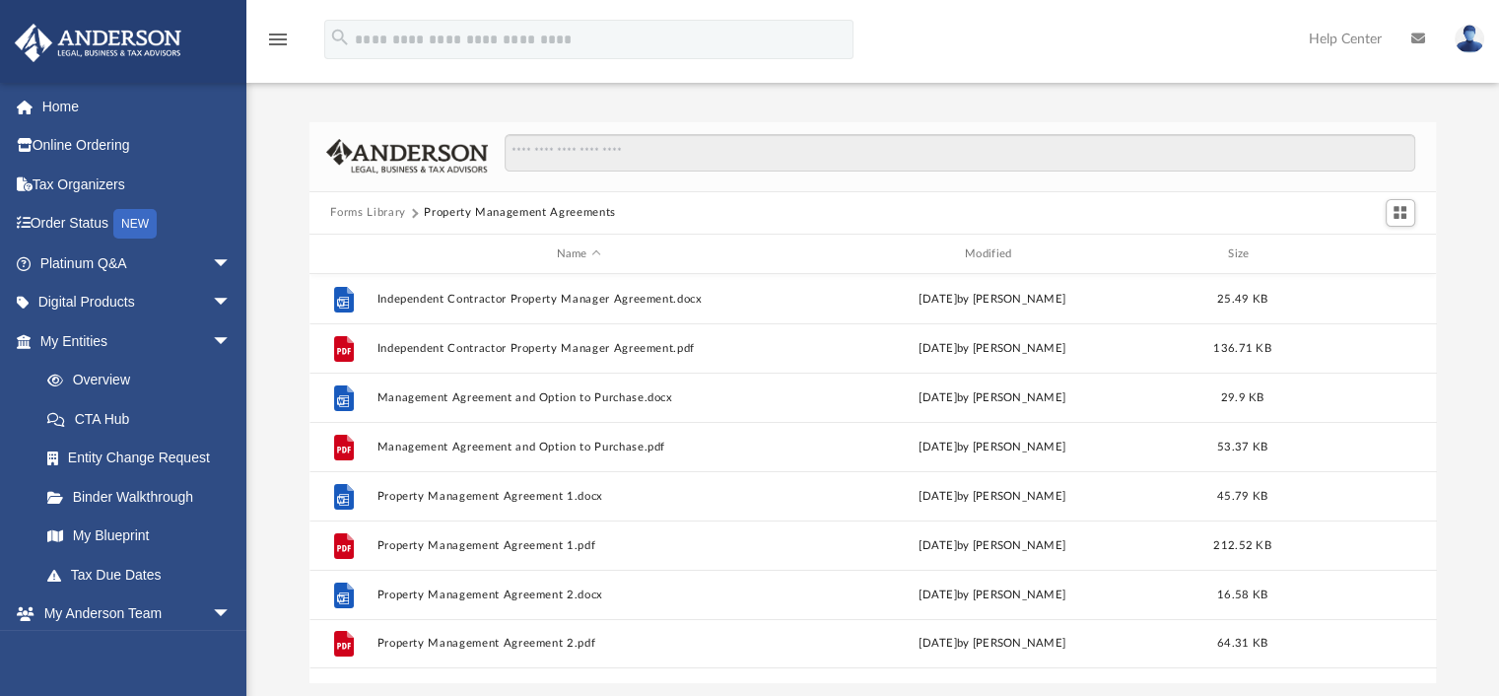
drag, startPoint x: 1506, startPoint y: 76, endPoint x: 1463, endPoint y: 98, distance: 48.5
click at [1463, 98] on div "Forms Library Property Management Agreements Name Modified Size File Independen…" at bounding box center [872, 382] width 1253 height 602
